Goal: Navigation & Orientation: Find specific page/section

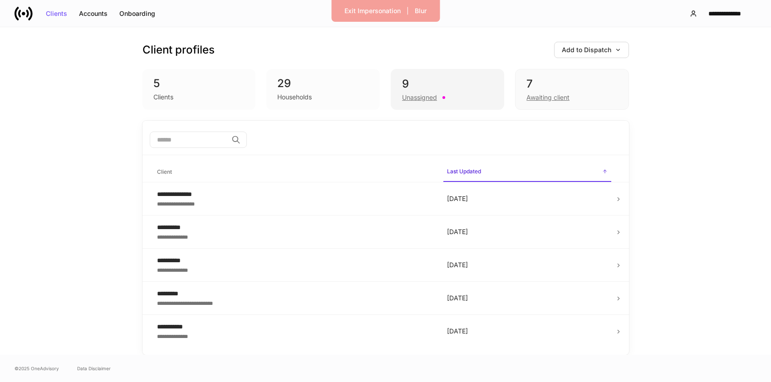
click at [412, 102] on div "Unassigned" at bounding box center [419, 97] width 35 height 9
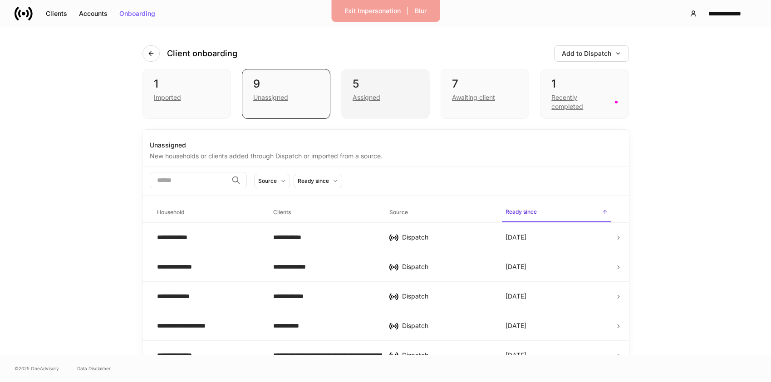
click at [395, 103] on div "5 Assigned" at bounding box center [385, 94] width 88 height 50
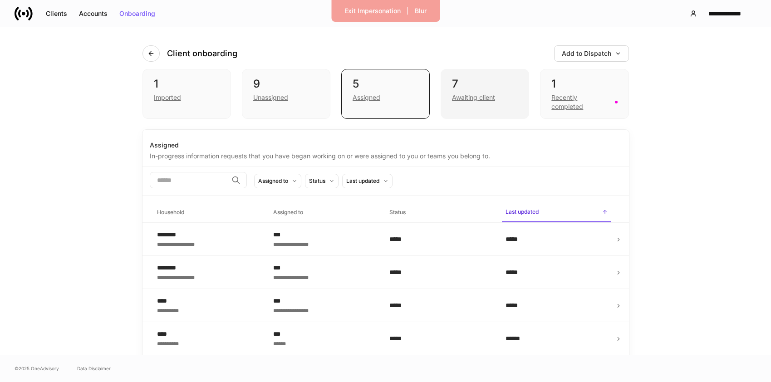
click at [465, 101] on div "Awaiting client" at bounding box center [473, 97] width 43 height 9
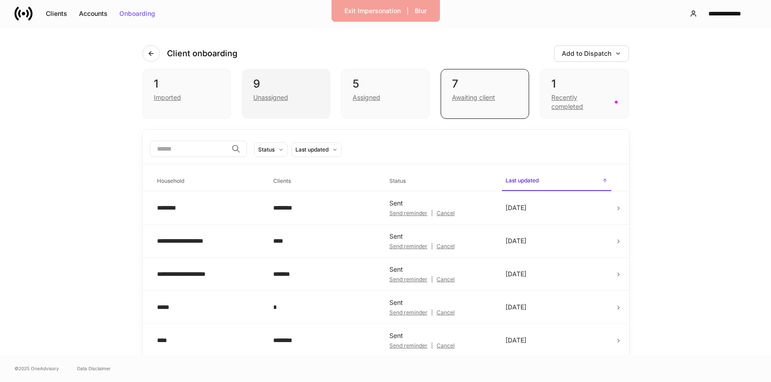
click at [277, 101] on div "Unassigned" at bounding box center [270, 97] width 35 height 9
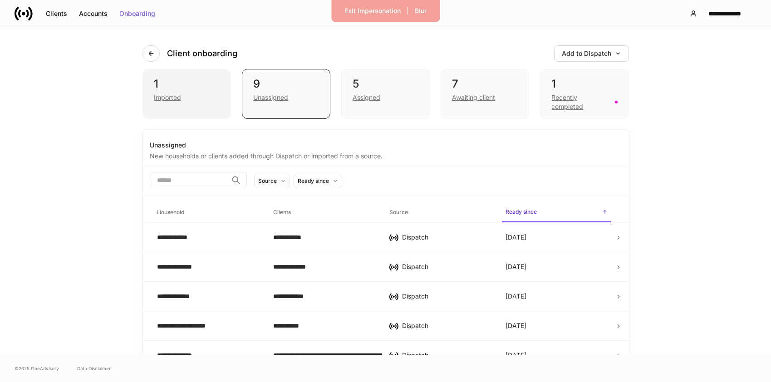
click at [198, 100] on div "Imported" at bounding box center [187, 96] width 66 height 11
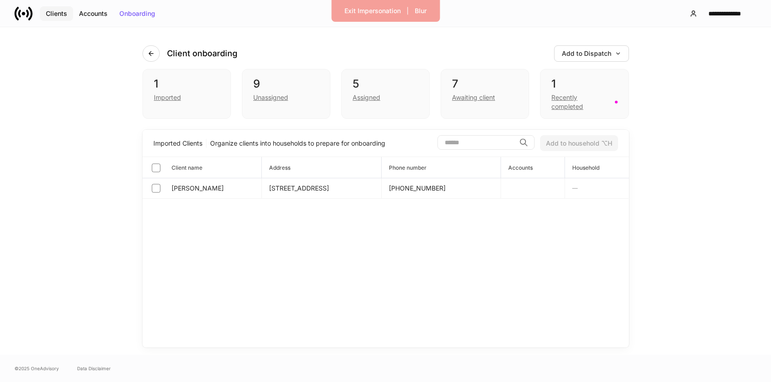
click at [59, 15] on div "Clients" at bounding box center [56, 13] width 21 height 6
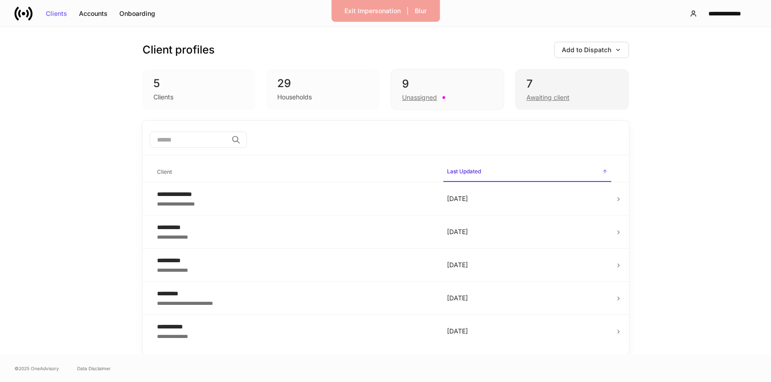
click at [542, 100] on div "Awaiting client" at bounding box center [547, 97] width 43 height 9
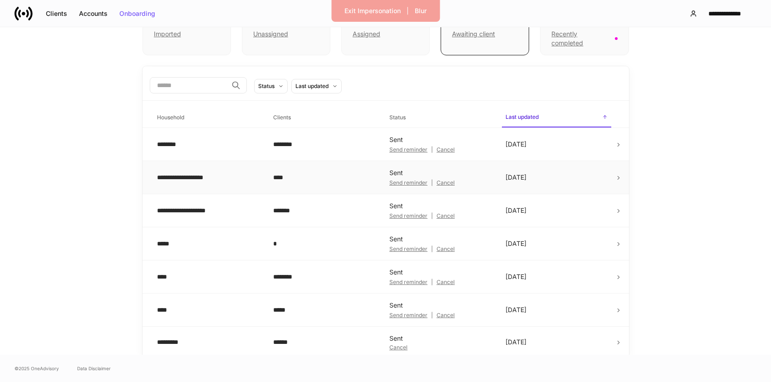
scroll to position [66, 0]
